Goal: Transaction & Acquisition: Purchase product/service

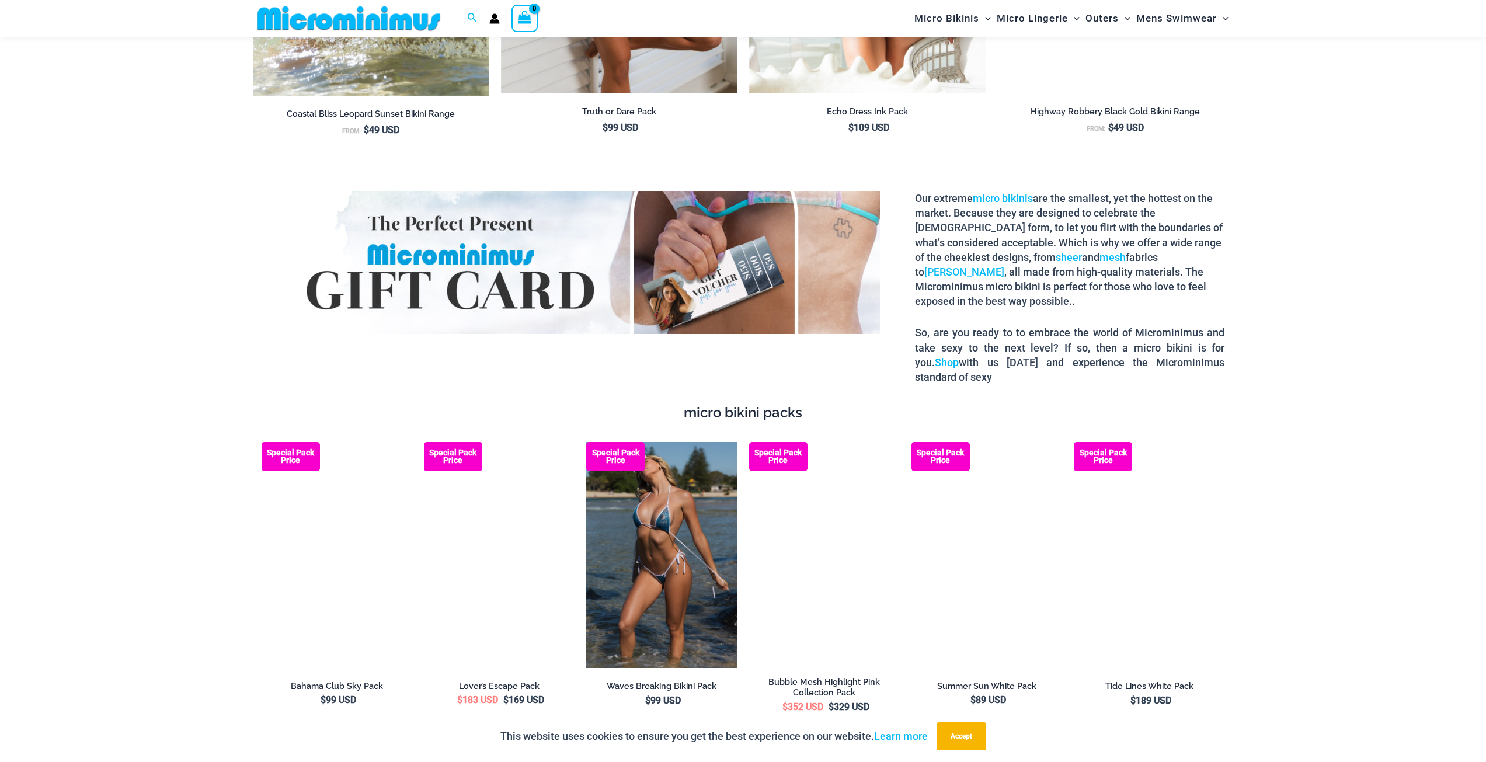
scroll to position [1861, 0]
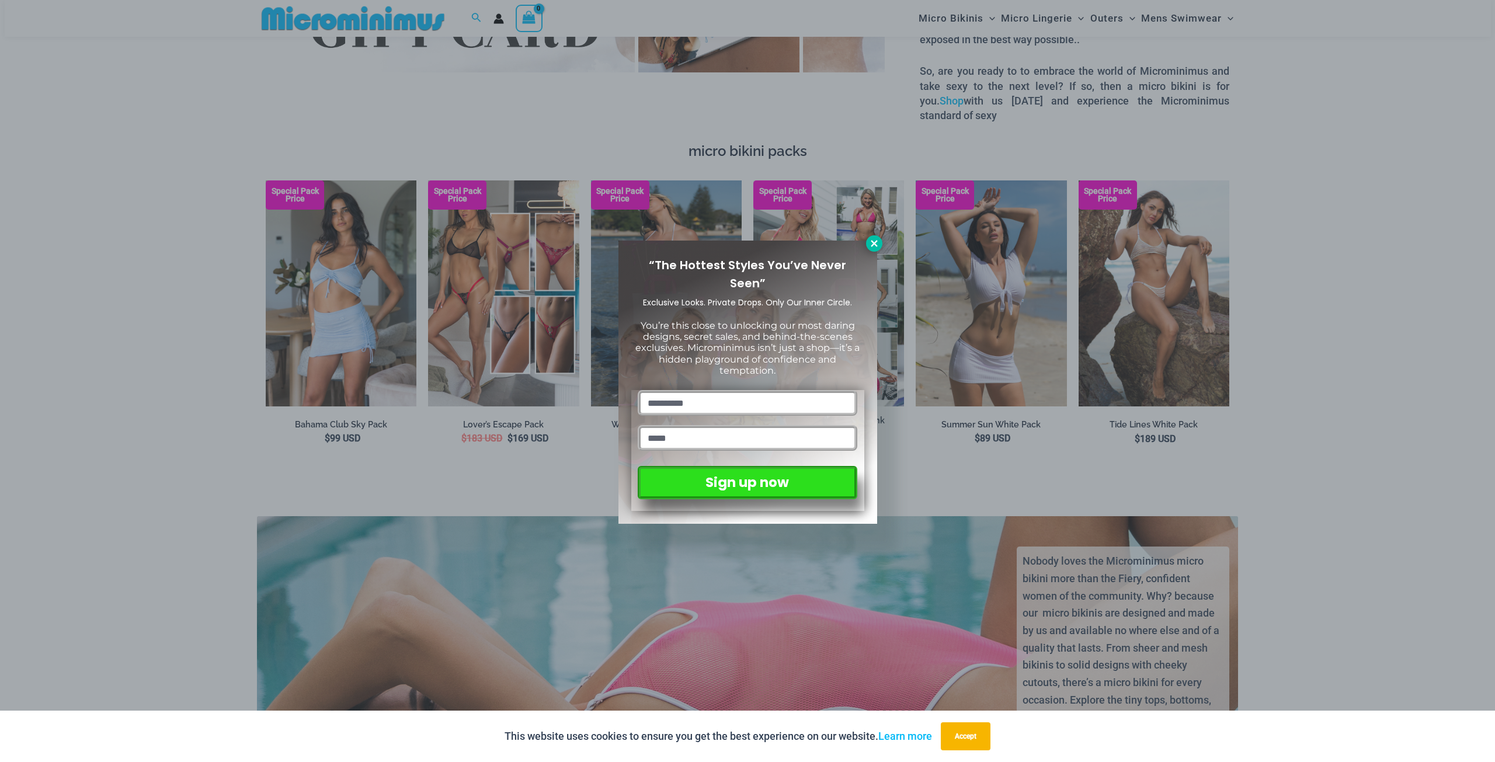
click at [874, 242] on icon at bounding box center [874, 243] width 6 height 6
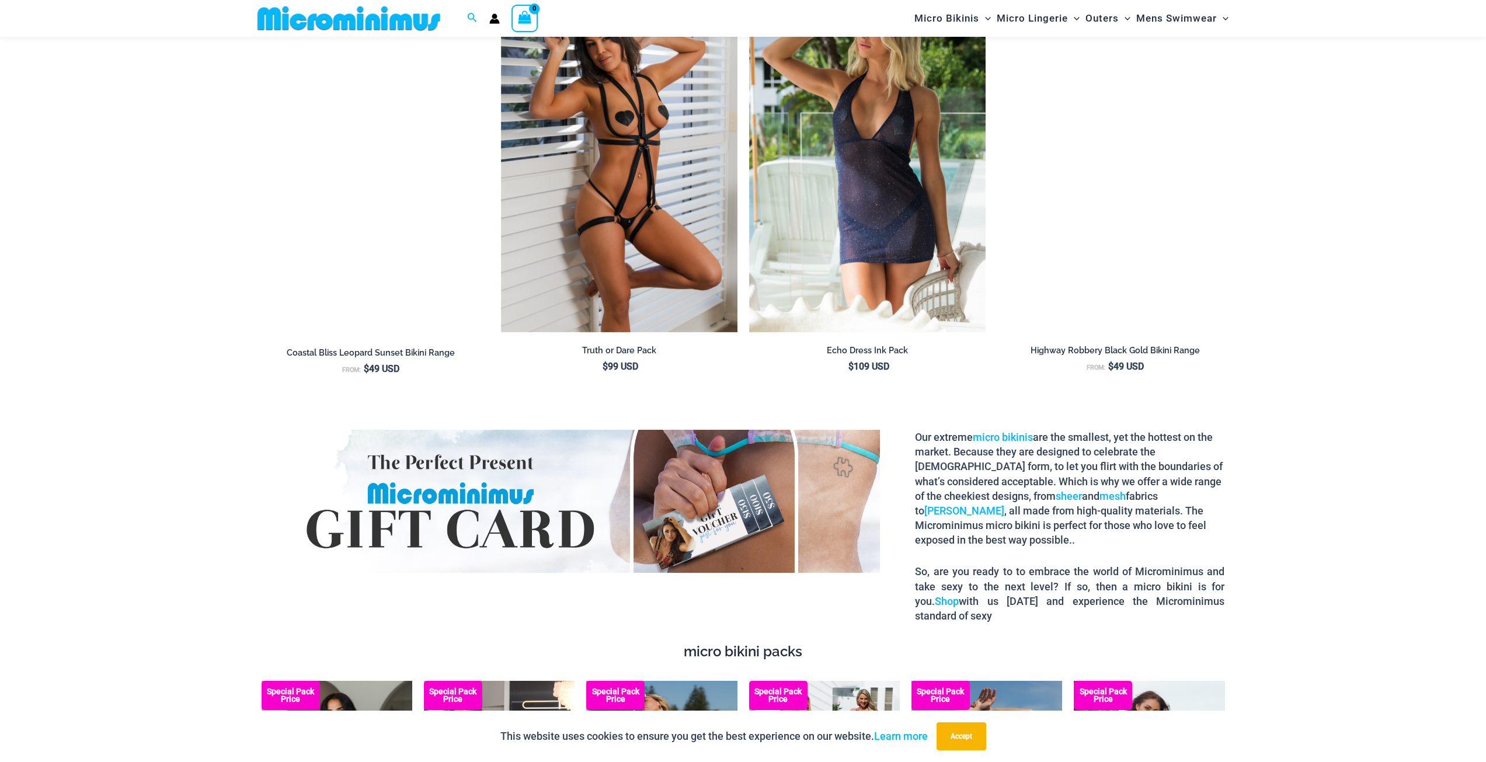
scroll to position [1569, 0]
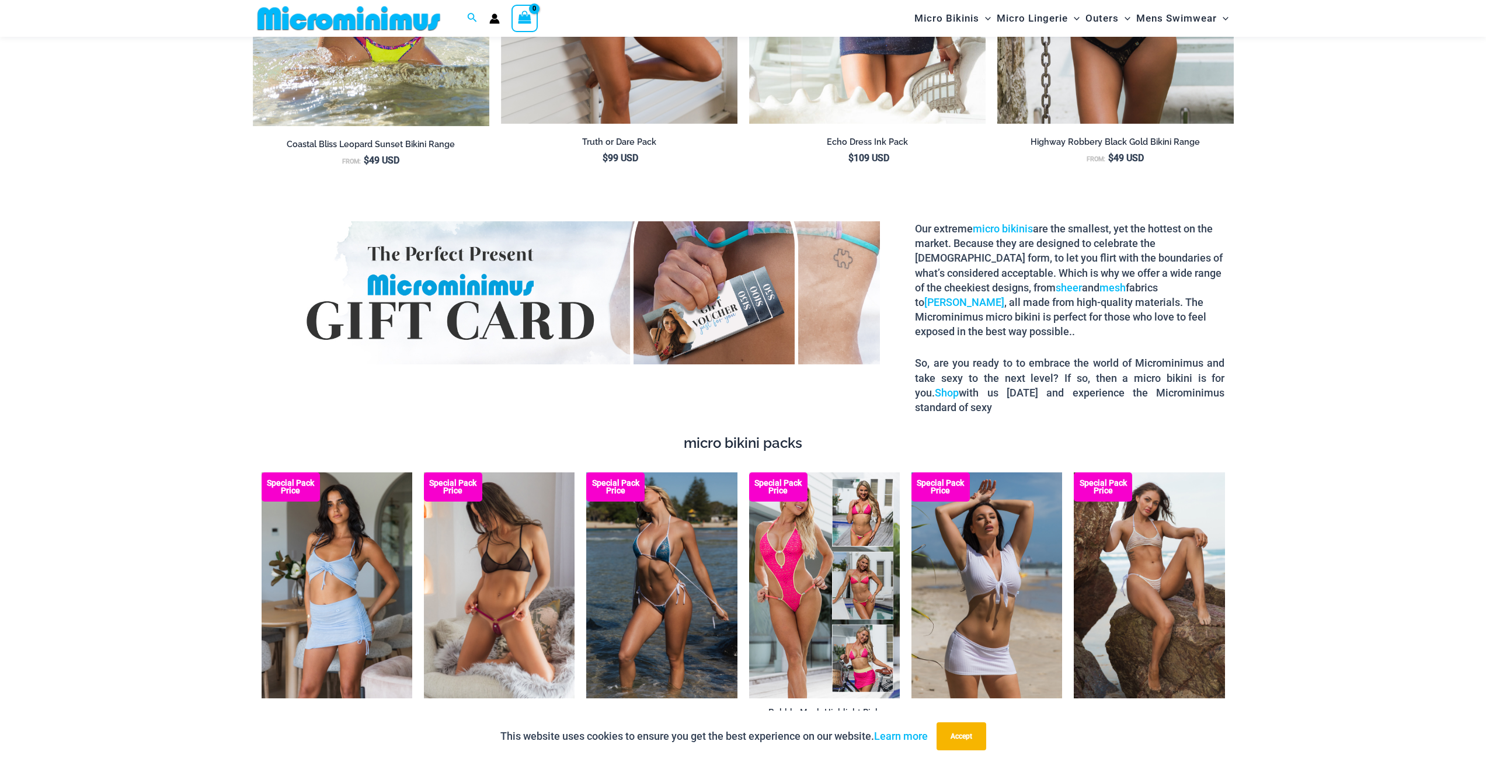
click at [530, 547] on img at bounding box center [499, 585] width 151 height 226
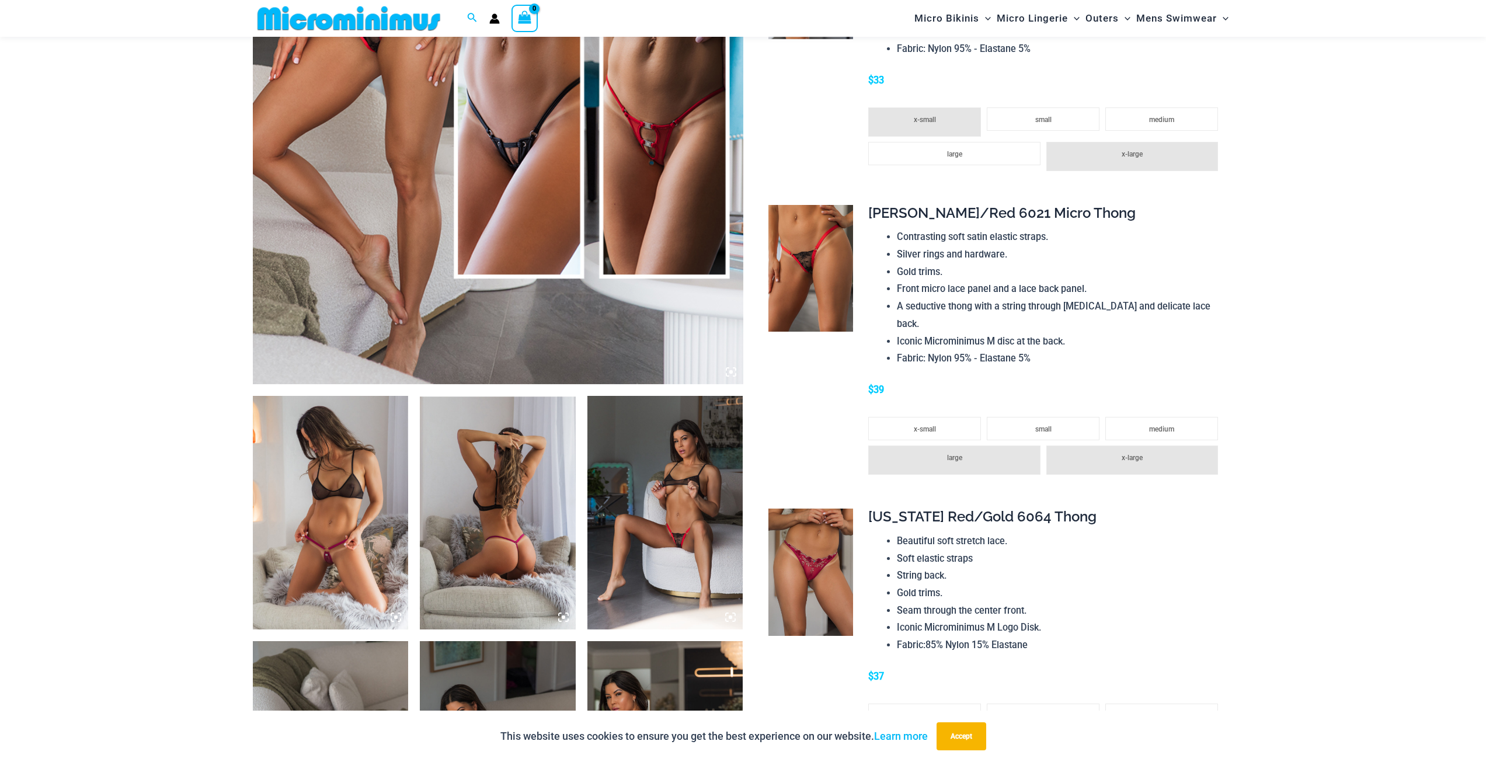
scroll to position [457, 0]
click at [672, 498] on img at bounding box center [665, 514] width 156 height 234
